Goal: Task Accomplishment & Management: Manage account settings

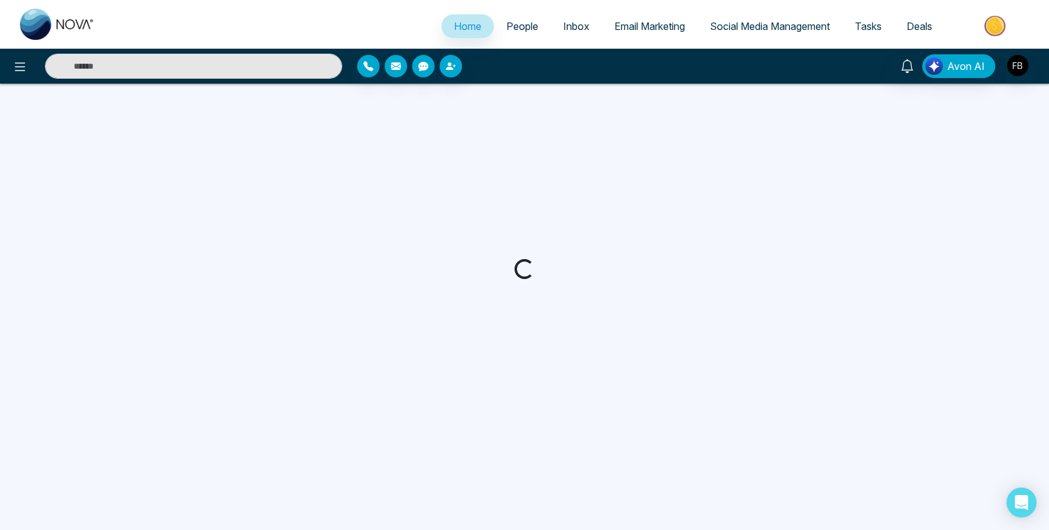
select select "*"
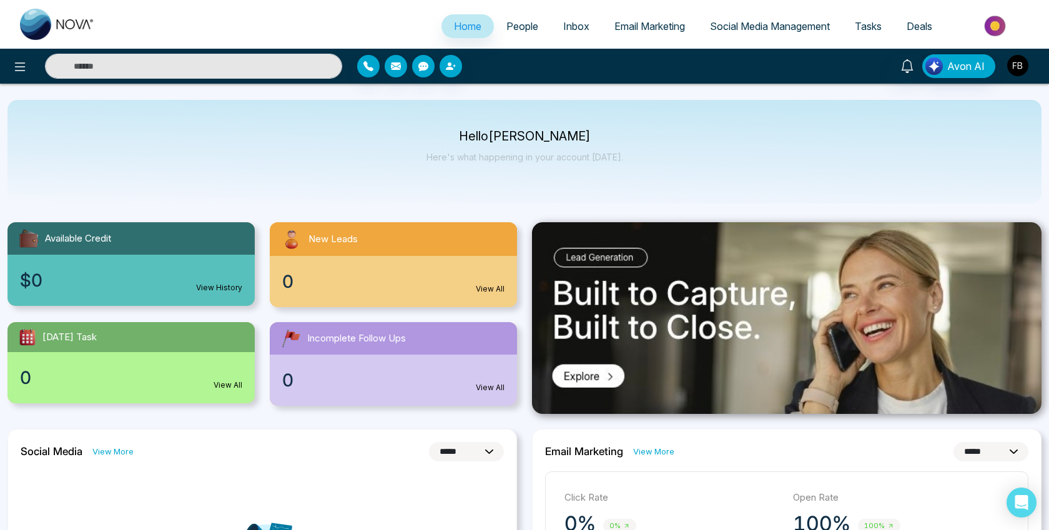
click at [1020, 64] on img "button" at bounding box center [1017, 65] width 21 height 21
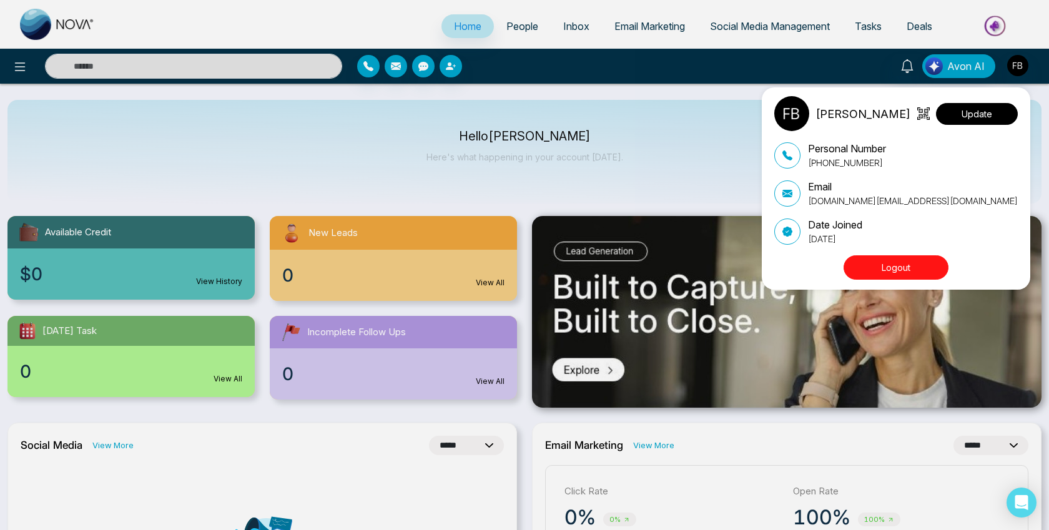
scroll to position [7, 0]
click at [967, 116] on button "Update" at bounding box center [977, 114] width 82 height 22
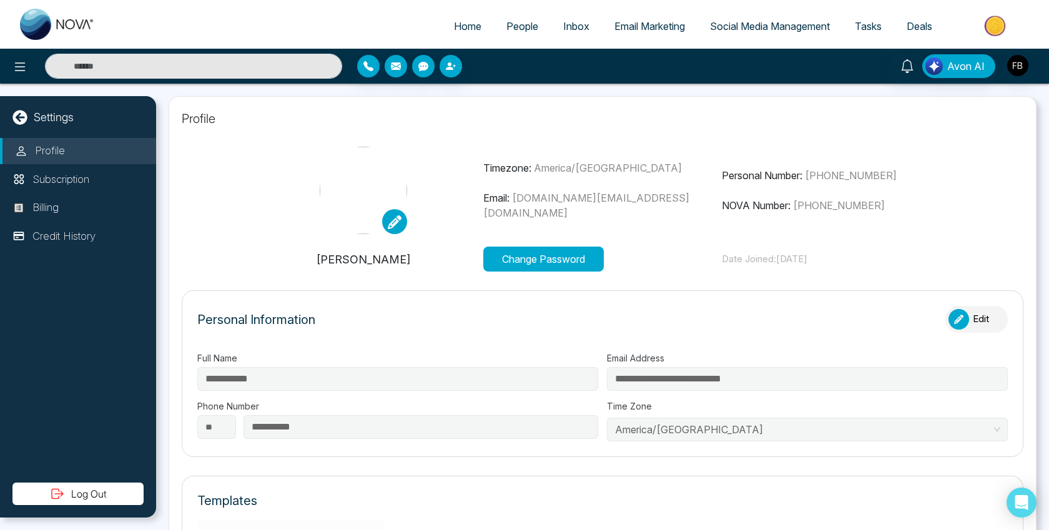
click at [397, 221] on icon at bounding box center [395, 222] width 14 height 14
click at [0, 0] on input "file" at bounding box center [0, 0] width 0 height 0
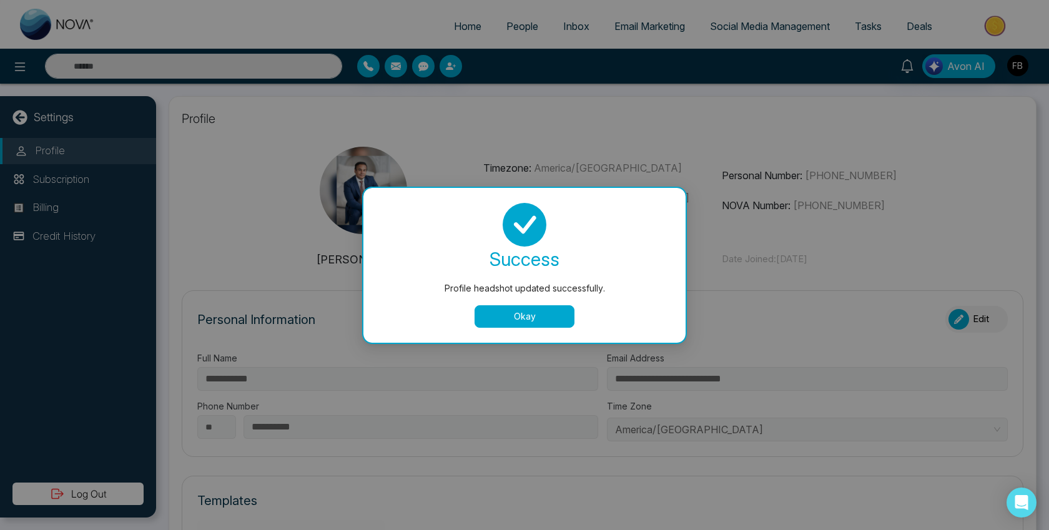
click at [523, 318] on button "Okay" at bounding box center [524, 316] width 100 height 22
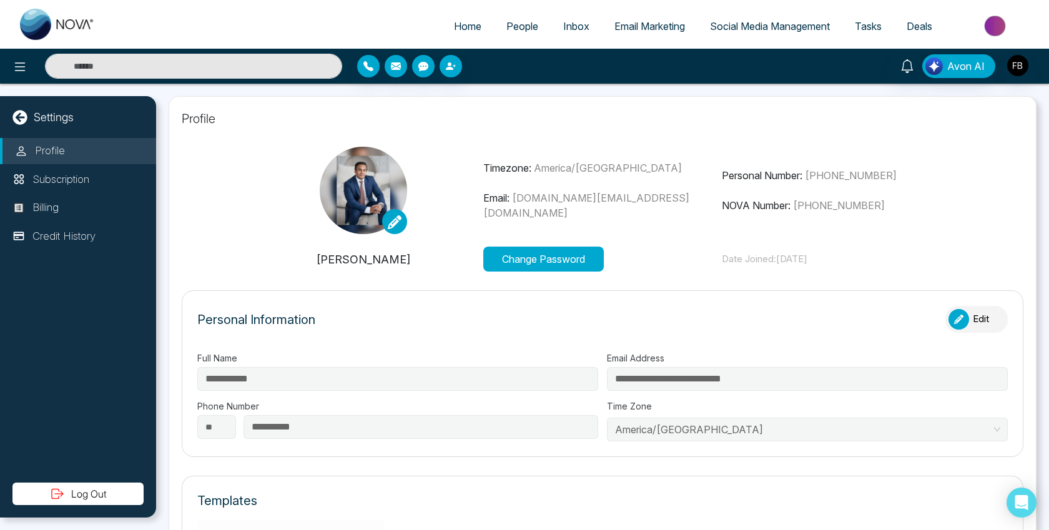
scroll to position [1, 0]
